Goal: Navigation & Orientation: Find specific page/section

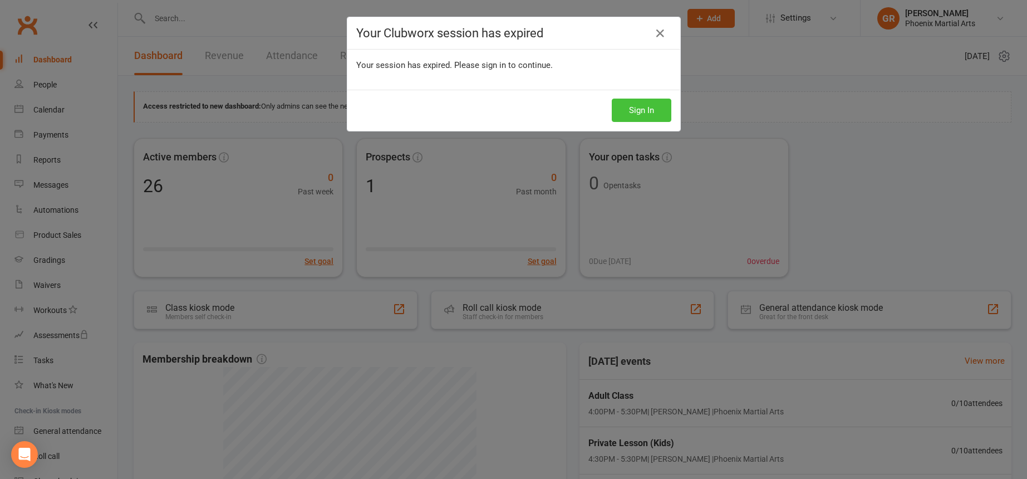
click at [662, 110] on button "Sign In" at bounding box center [642, 110] width 60 height 23
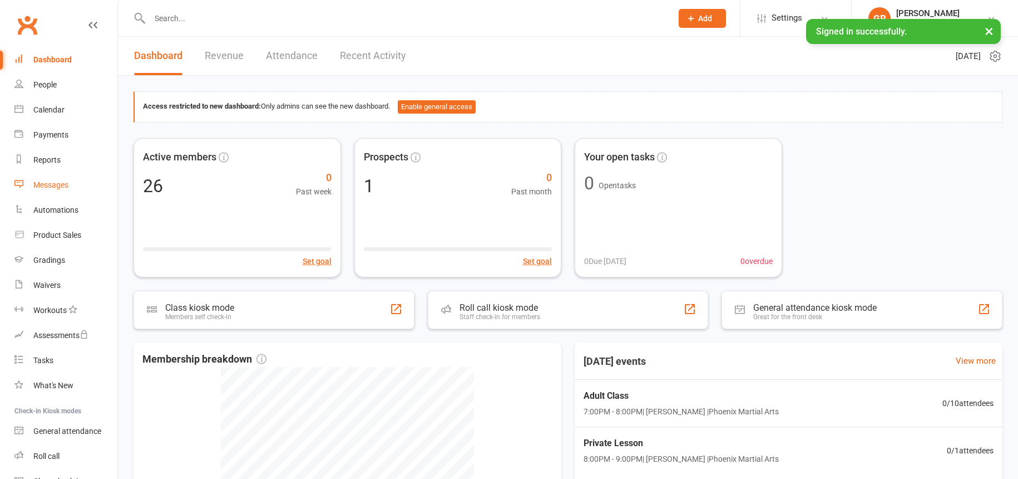
click at [56, 176] on link "Messages" at bounding box center [65, 185] width 103 height 25
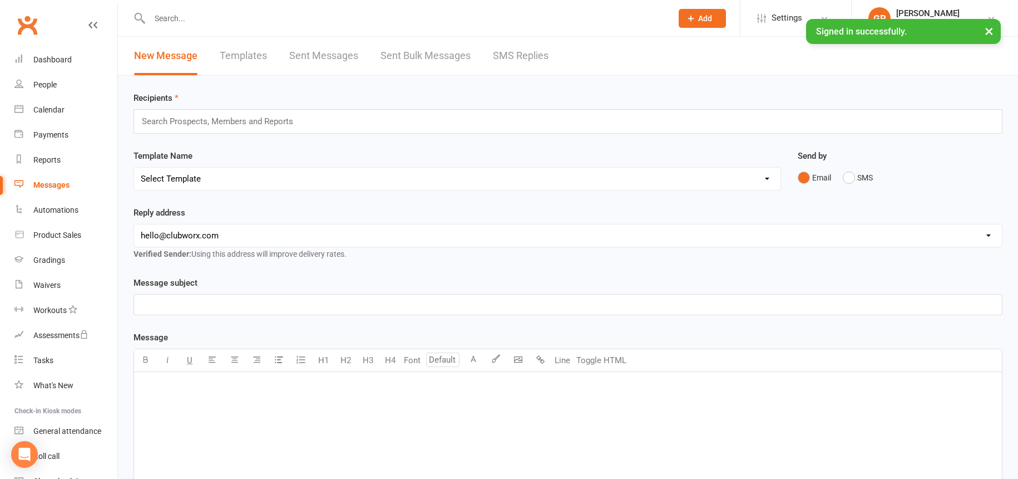
click at [528, 58] on link "SMS Replies" at bounding box center [521, 56] width 56 height 38
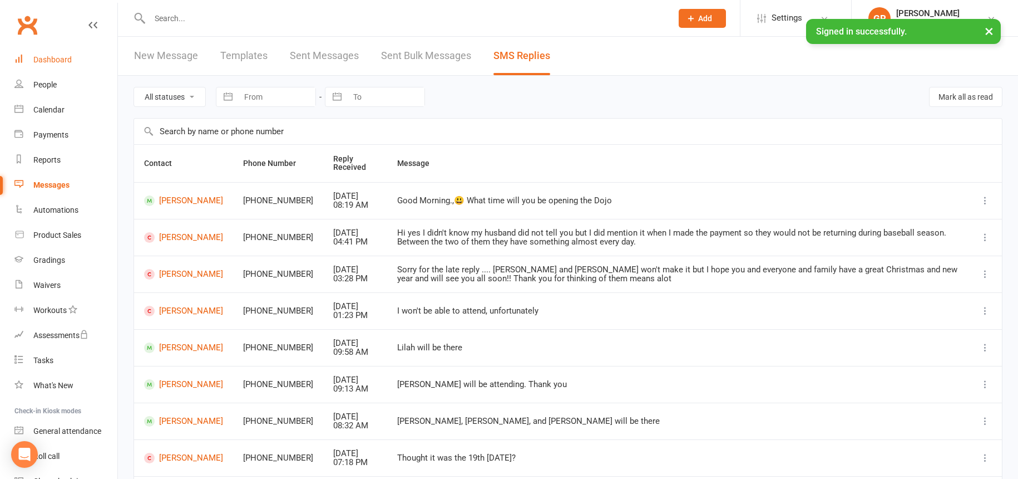
click at [62, 55] on div "Dashboard" at bounding box center [52, 59] width 38 height 9
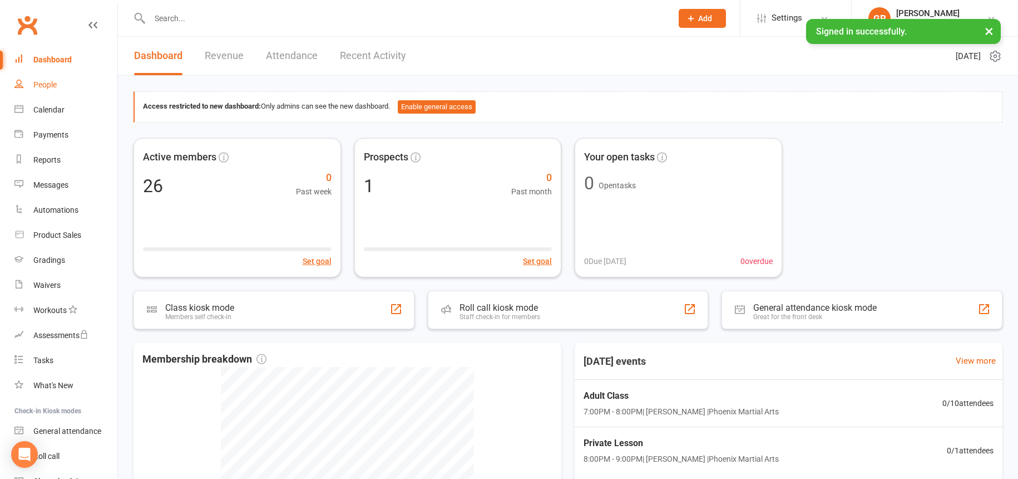
click at [58, 90] on link "People" at bounding box center [65, 84] width 103 height 25
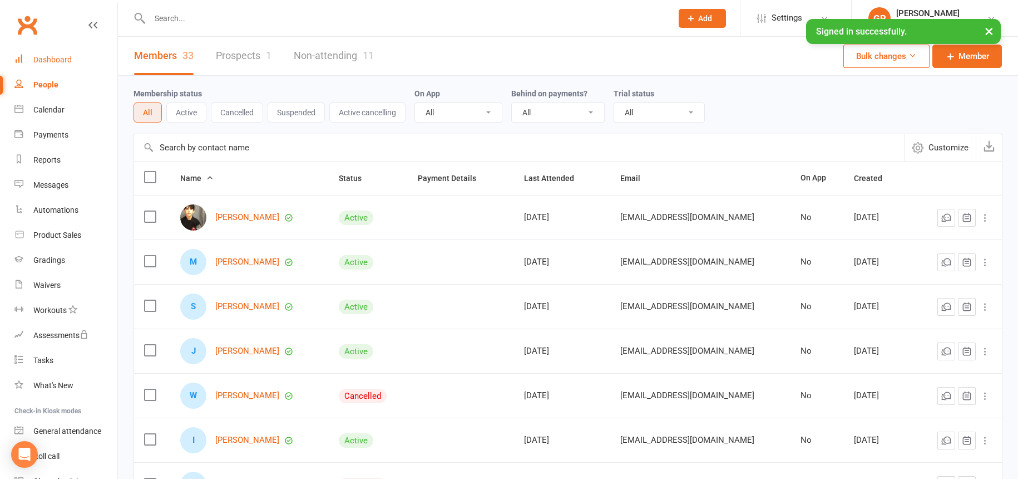
click at [61, 60] on div "Dashboard" at bounding box center [52, 59] width 38 height 9
